Goal: Task Accomplishment & Management: Complete application form

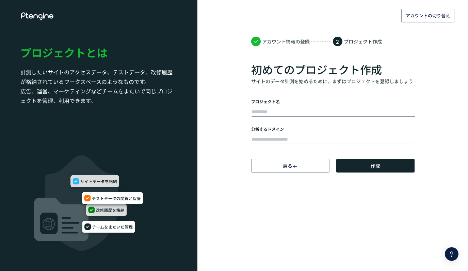
click at [320, 109] on input "text" at bounding box center [332, 112] width 163 height 10
click at [319, 111] on input "text" at bounding box center [332, 112] width 163 height 10
type input "*"
type input "*******"
click at [335, 137] on input "text" at bounding box center [332, 140] width 163 height 10
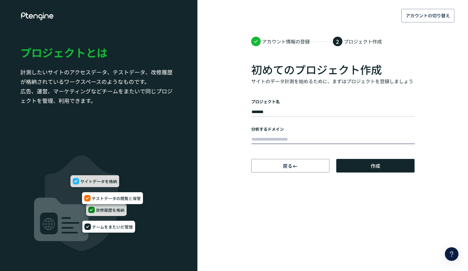
click at [326, 135] on input "text" at bounding box center [332, 140] width 163 height 10
paste input "**********"
type input "**********"
click at [373, 166] on span "作成" at bounding box center [375, 166] width 10 height 14
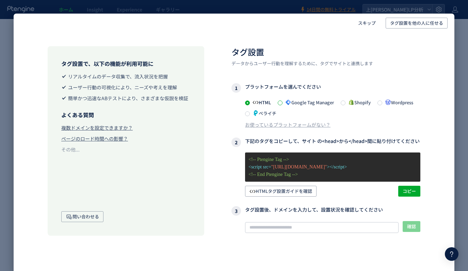
click at [281, 102] on span at bounding box center [279, 103] width 5 height 5
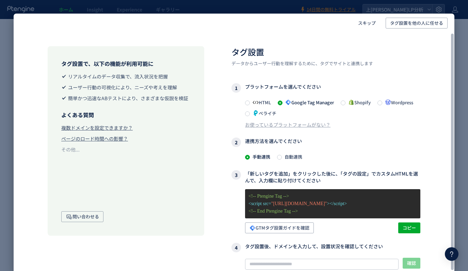
click at [277, 102] on div "HTML Google Tag Manager Shopify Wordpress ペライチ" at bounding box center [332, 107] width 175 height 19
click at [284, 121] on div "お使っているプラットフォームがない？" at bounding box center [287, 124] width 85 height 7
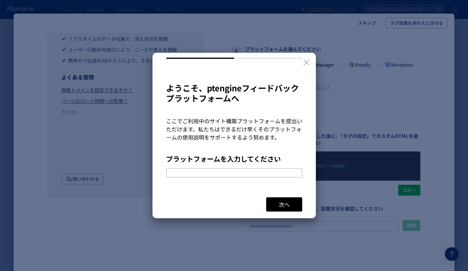
click at [269, 178] on input "text" at bounding box center [234, 173] width 136 height 9
click at [293, 202] on button "次へ" at bounding box center [284, 205] width 36 height 14
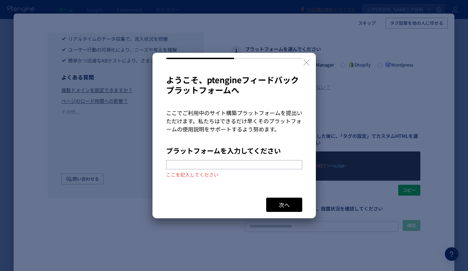
click at [248, 161] on input "text" at bounding box center [234, 164] width 136 height 9
type input "**********"
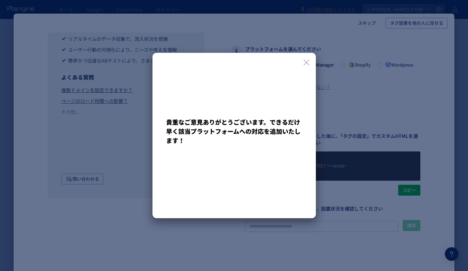
scroll to position [0, 0]
click at [307, 56] on div at bounding box center [233, 99] width 163 height 92
click at [307, 62] on icon at bounding box center [306, 63] width 6 height 6
click at [305, 64] on icon at bounding box center [306, 62] width 9 height 9
click at [305, 63] on icon at bounding box center [306, 62] width 9 height 9
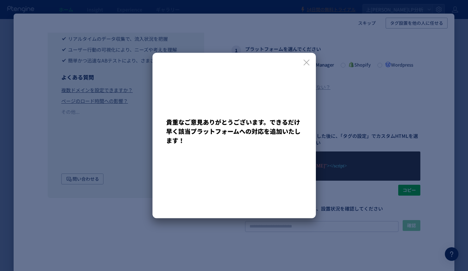
click at [380, 146] on div "*******" at bounding box center [234, 135] width 468 height 271
click at [304, 62] on icon at bounding box center [306, 62] width 9 height 9
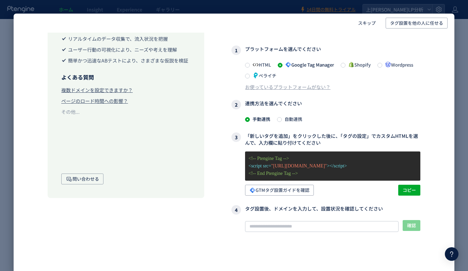
click at [304, 62] on span "Google Tag Manager" at bounding box center [307, 65] width 51 height 6
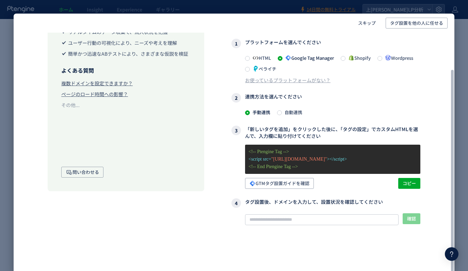
click at [283, 112] on span "自動連携" at bounding box center [292, 112] width 20 height 6
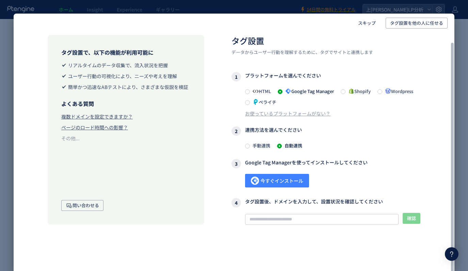
click at [299, 180] on span "今すぐインストール" at bounding box center [277, 181] width 52 height 14
click at [288, 181] on span "今すぐインストール" at bounding box center [277, 181] width 52 height 14
